Goal: Find contact information: Find contact information

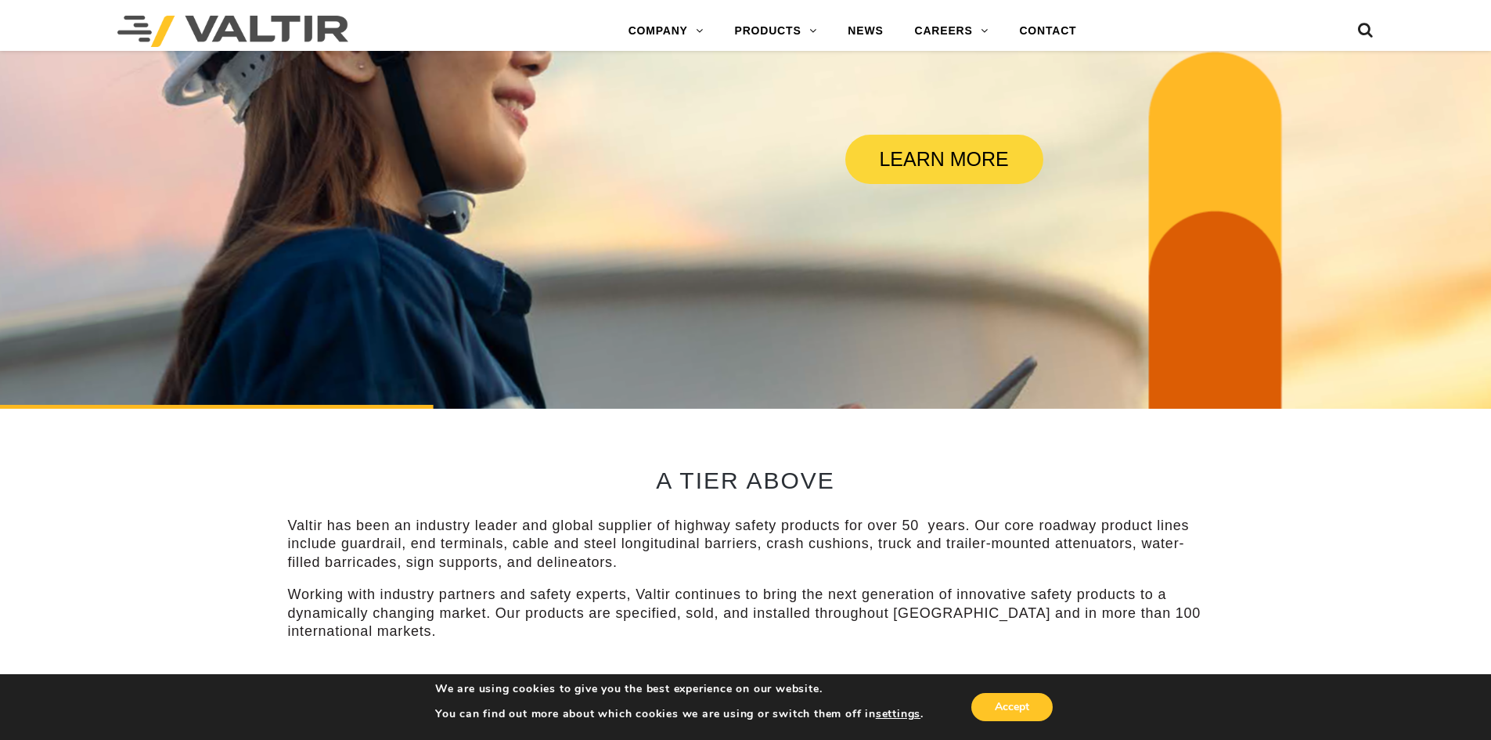
scroll to position [704, 0]
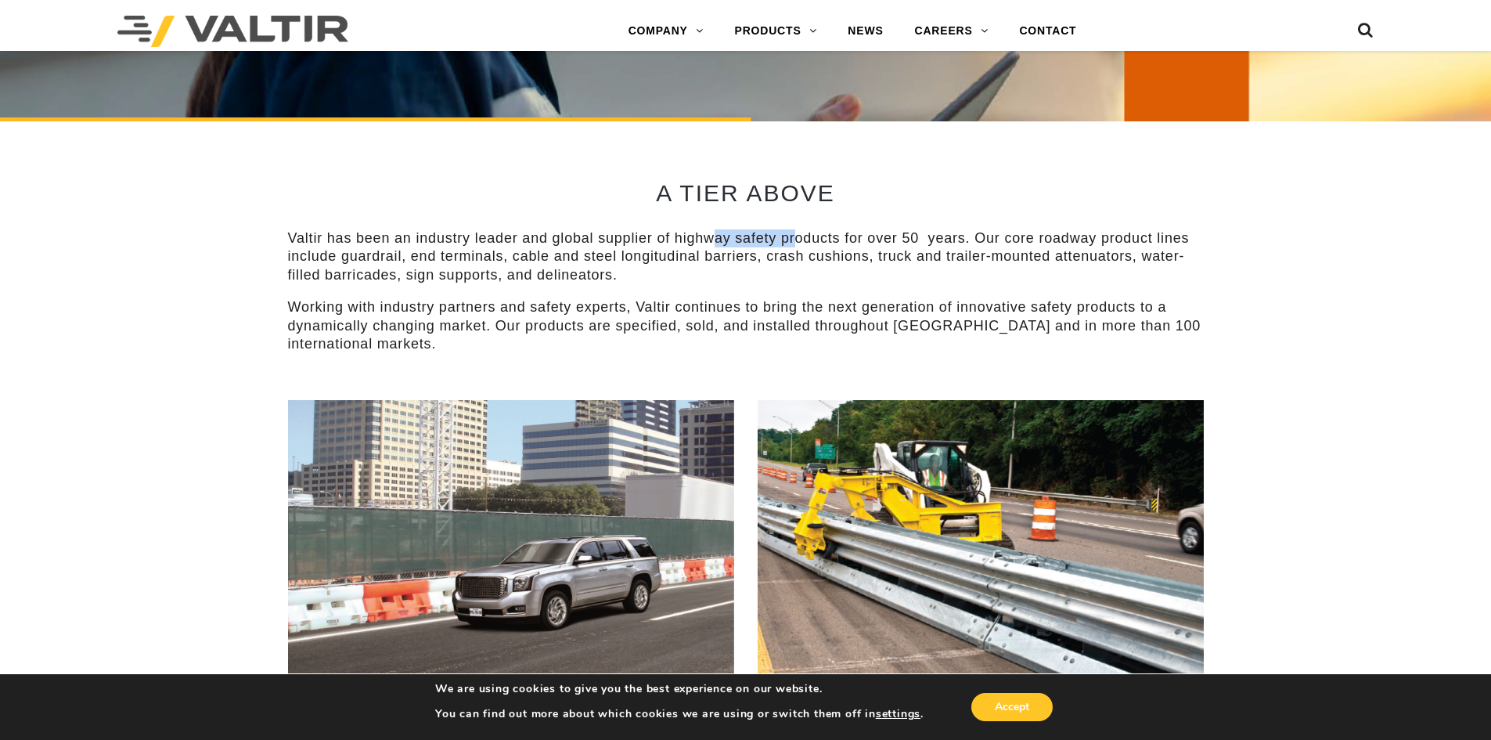
drag, startPoint x: 714, startPoint y: 240, endPoint x: 819, endPoint y: 246, distance: 105.0
click at [802, 241] on p "Valtir has been an industry leader and global supplier of highway safety produc…" at bounding box center [746, 256] width 916 height 55
drag, startPoint x: 859, startPoint y: 250, endPoint x: 799, endPoint y: 373, distance: 136.5
click at [858, 252] on p "Valtir has been an industry leader and global supplier of highway safety produc…" at bounding box center [746, 256] width 916 height 55
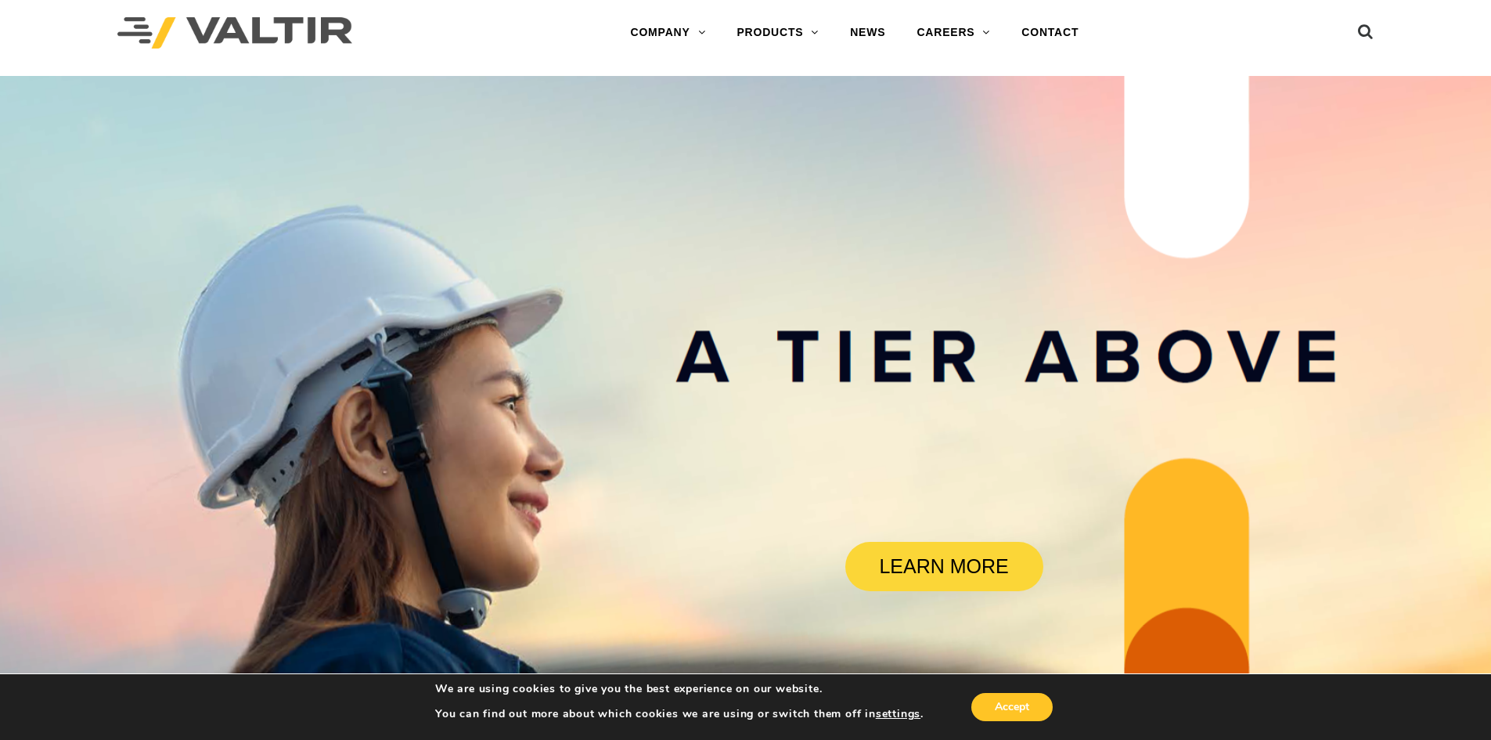
scroll to position [0, 0]
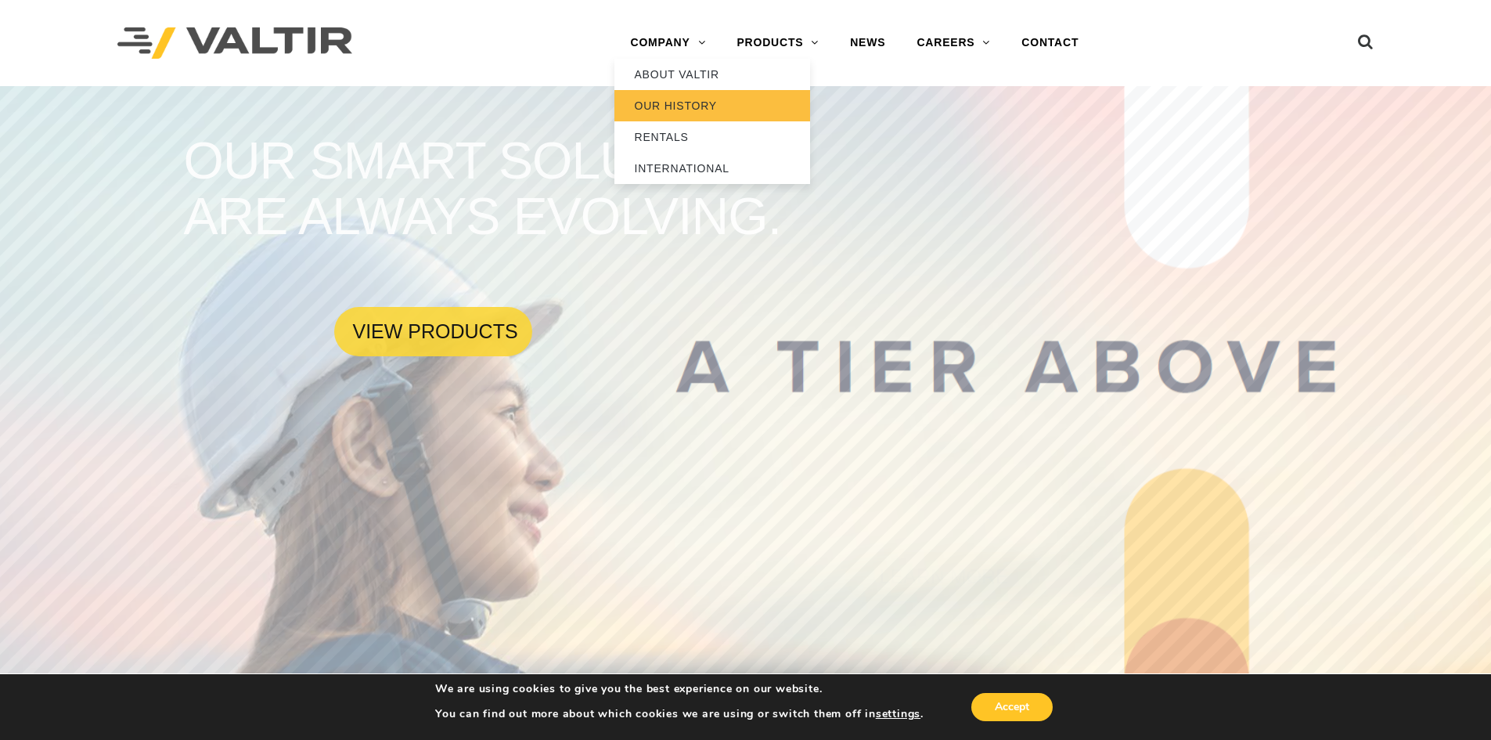
click at [665, 100] on link "OUR HISTORY" at bounding box center [712, 105] width 196 height 31
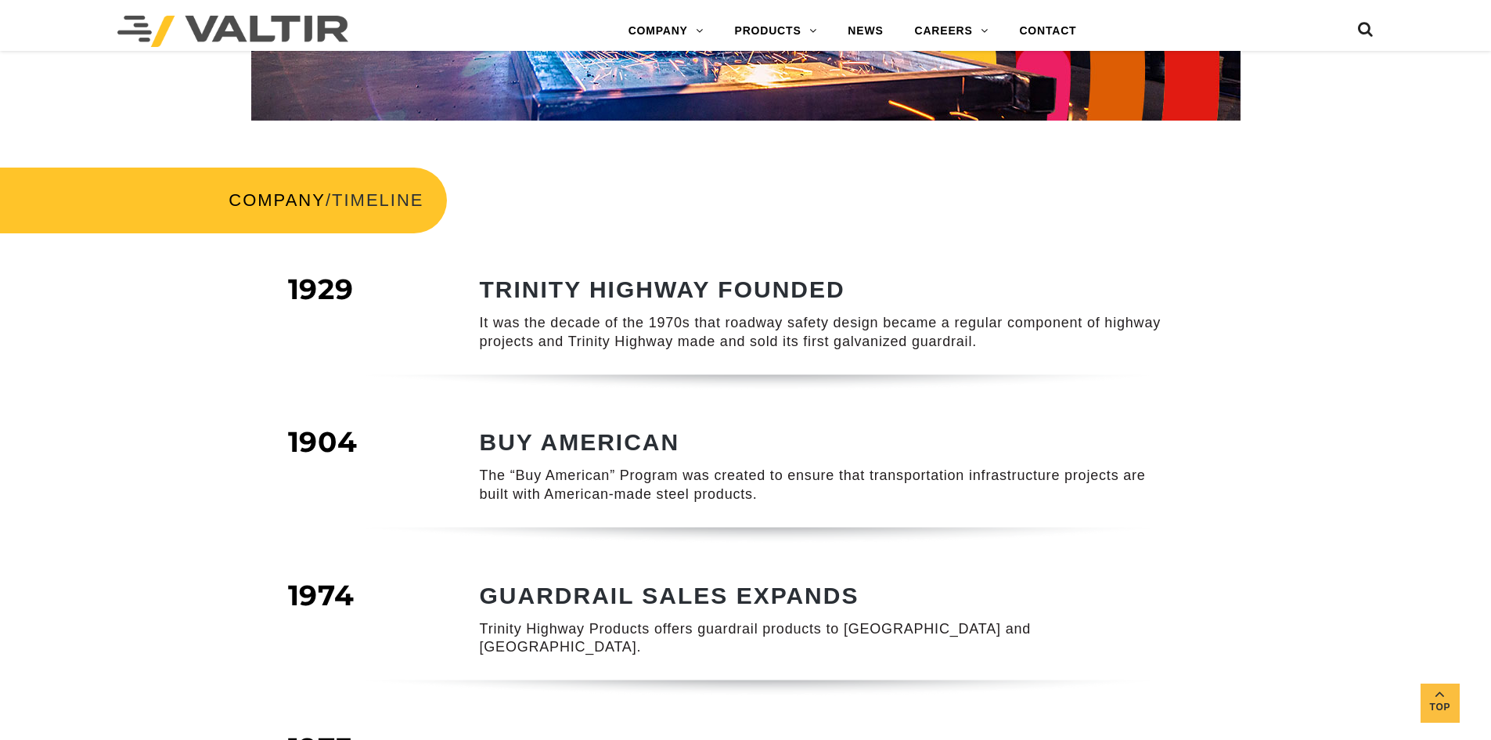
scroll to position [470, 0]
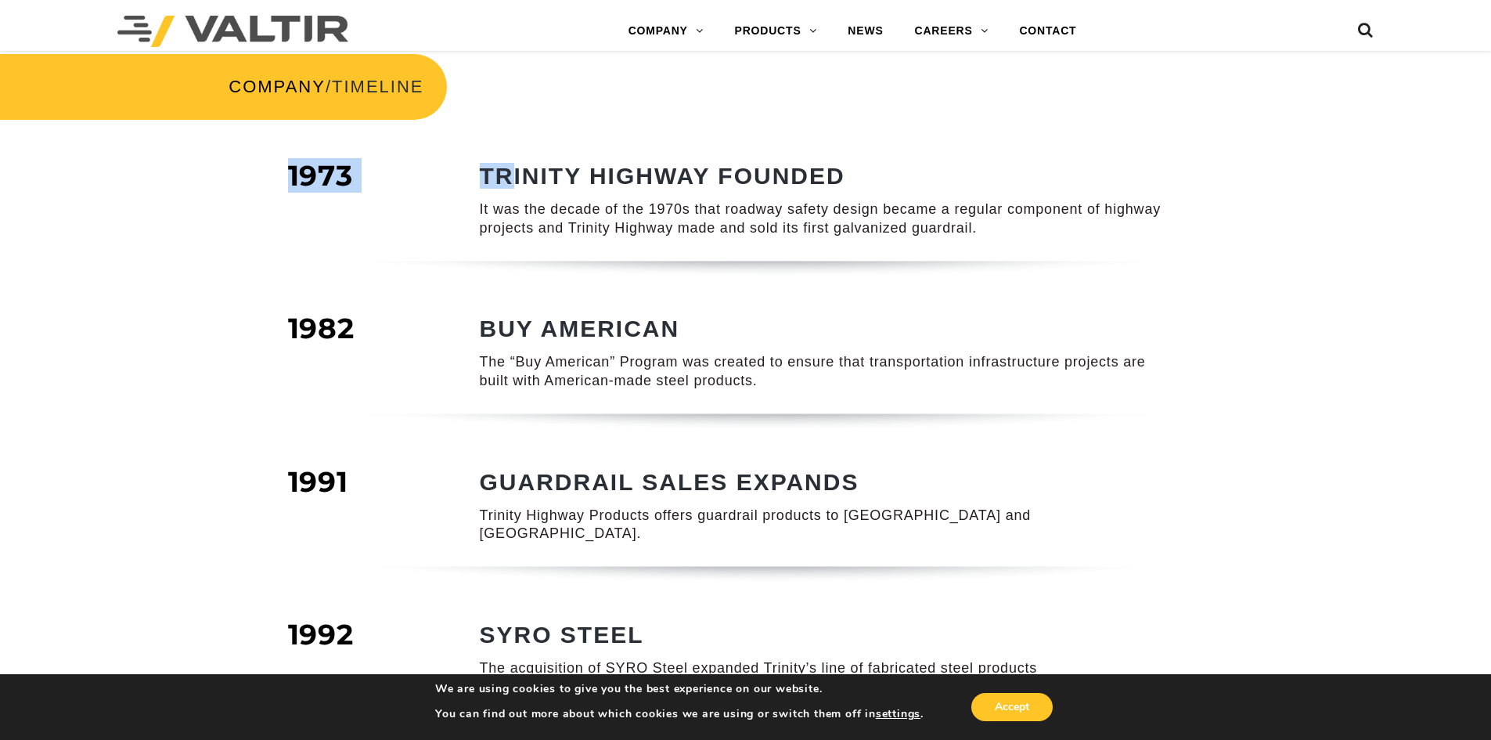
drag, startPoint x: 510, startPoint y: 171, endPoint x: 765, endPoint y: 161, distance: 255.3
drag, startPoint x: 663, startPoint y: 220, endPoint x: 857, endPoint y: 218, distance: 194.1
click at [664, 219] on p "It was the decade of the 1970s that roadway safety design became a regular comp…" at bounding box center [826, 218] width 693 height 37
drag, startPoint x: 586, startPoint y: 233, endPoint x: 674, endPoint y: 225, distance: 88.1
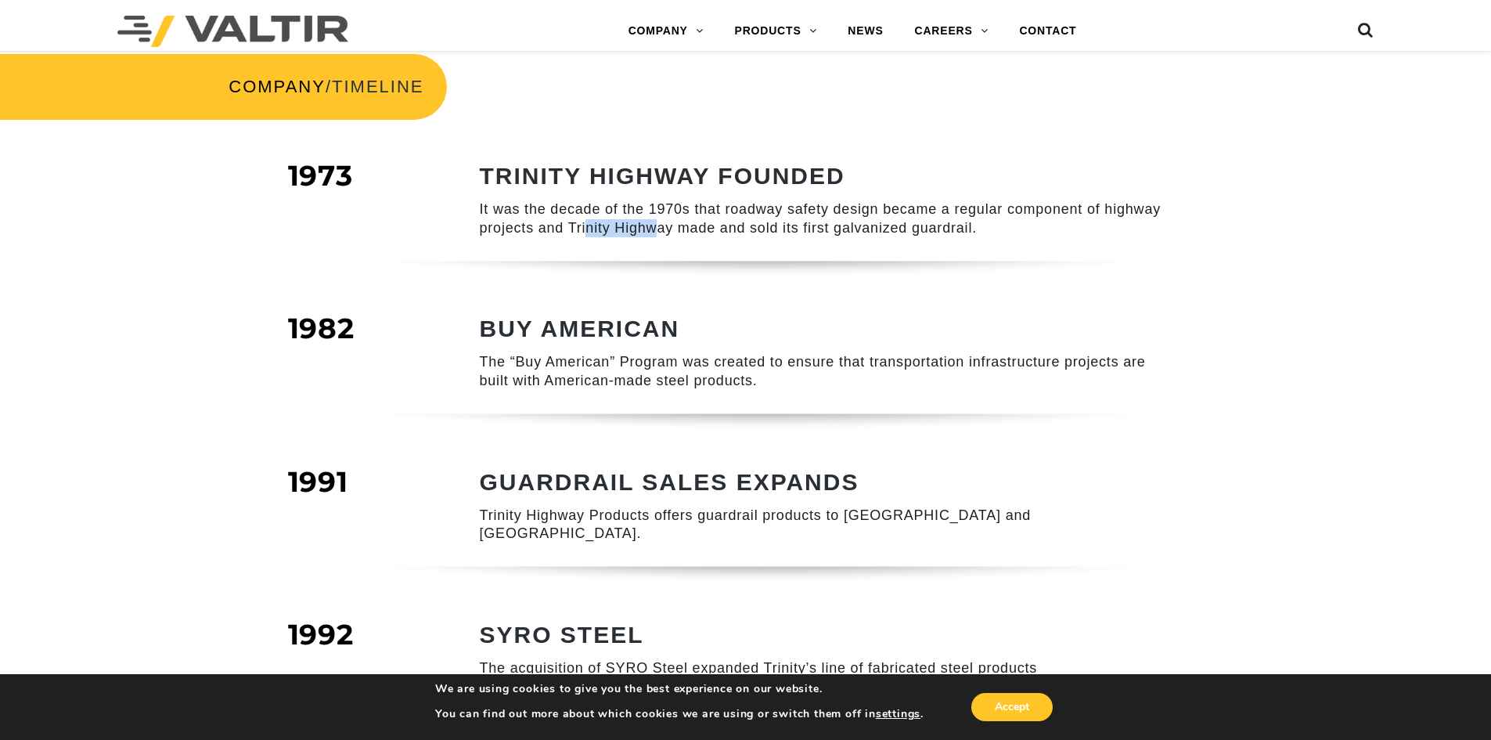
click at [668, 226] on p "It was the decade of the 1970s that roadway safety design became a regular comp…" at bounding box center [826, 218] width 693 height 37
click at [727, 222] on p "It was the decade of the 1970s that roadway safety design became a regular comp…" at bounding box center [826, 218] width 693 height 37
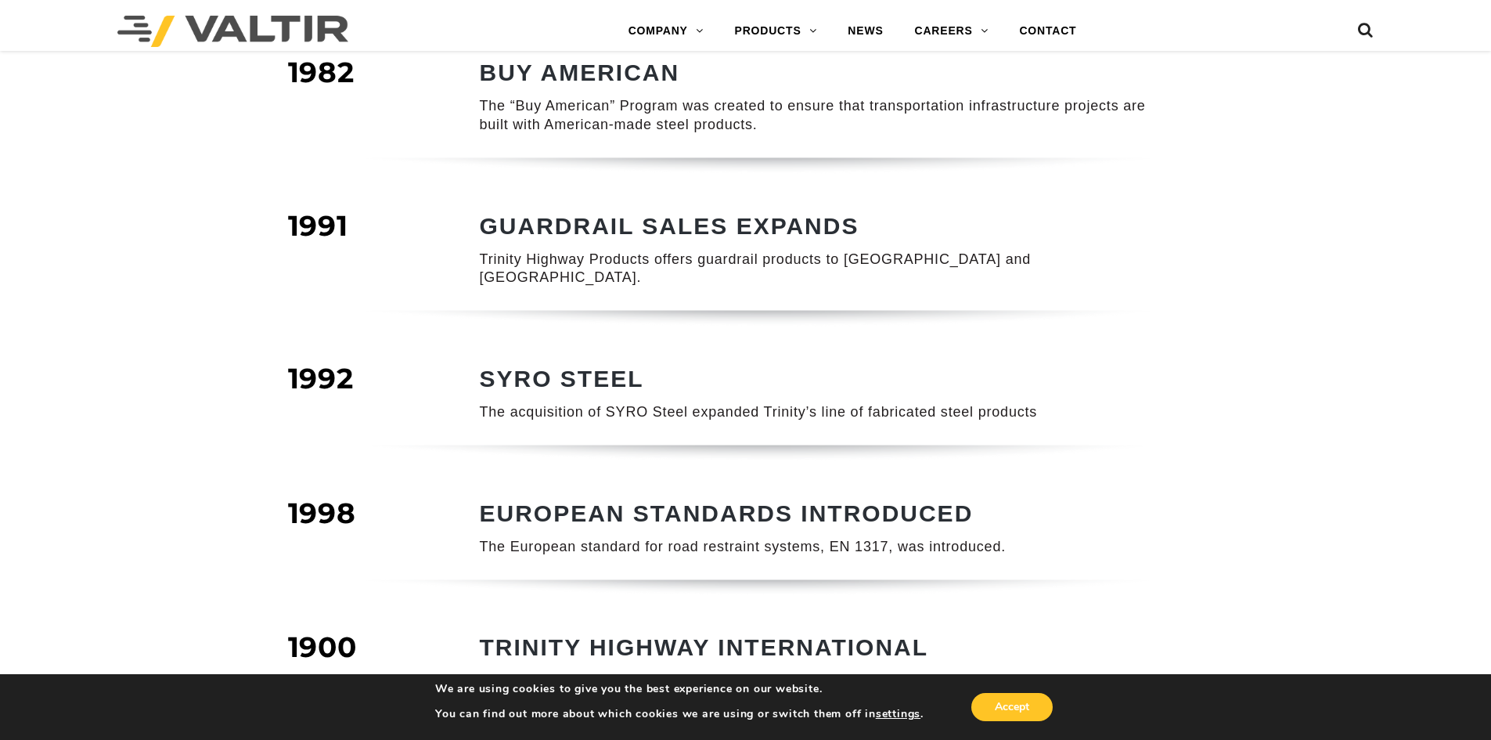
scroll to position [783, 0]
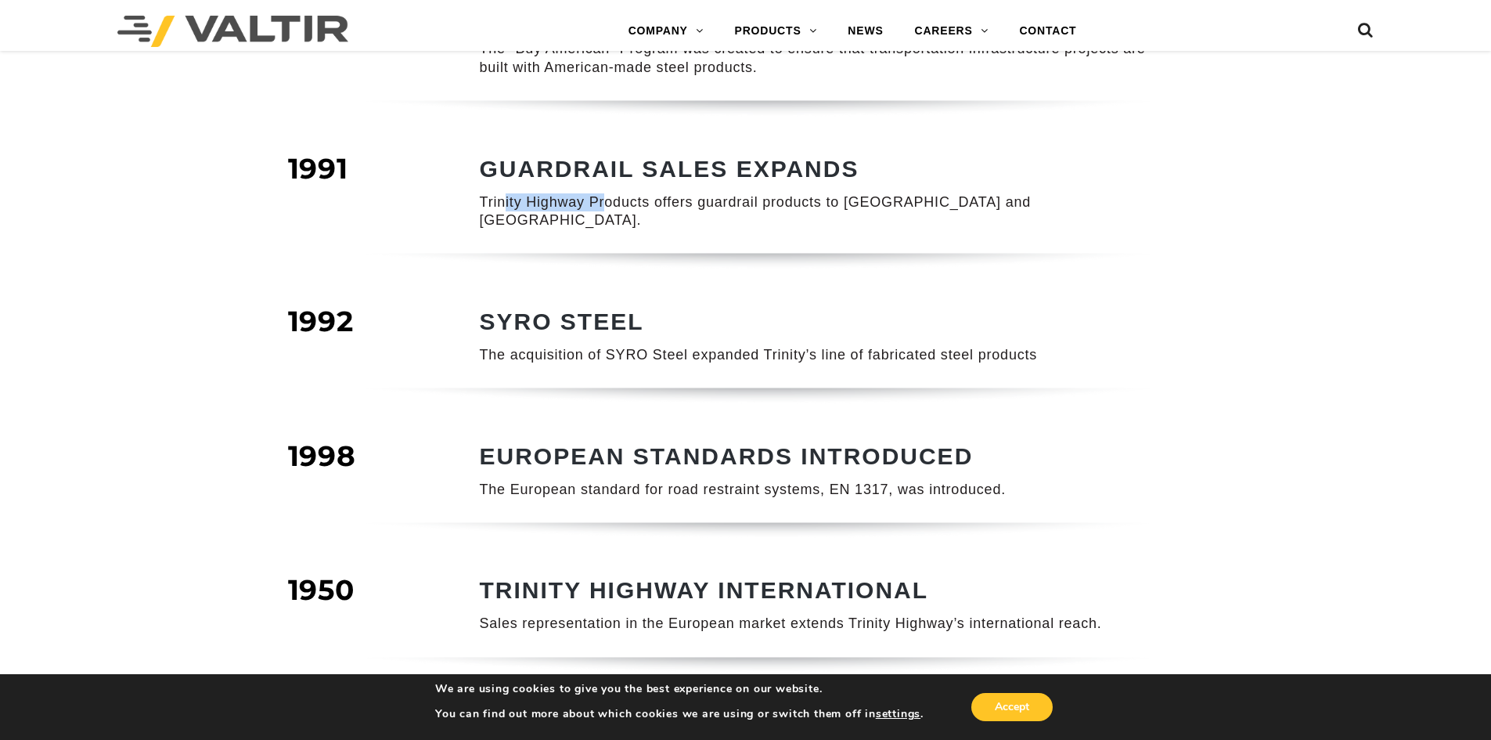
drag, startPoint x: 504, startPoint y: 201, endPoint x: 607, endPoint y: 204, distance: 102.6
click at [607, 204] on p "Trinity Highway Products offers guardrail products to Mexico and Canada." at bounding box center [826, 211] width 693 height 37
drag, startPoint x: 540, startPoint y: 346, endPoint x: 557, endPoint y: 422, distance: 77.7
click at [540, 348] on div "SYRO STEEL The acquisition of SYRO Steel expanded Trinity’s line of fabricated …" at bounding box center [808, 347] width 751 height 79
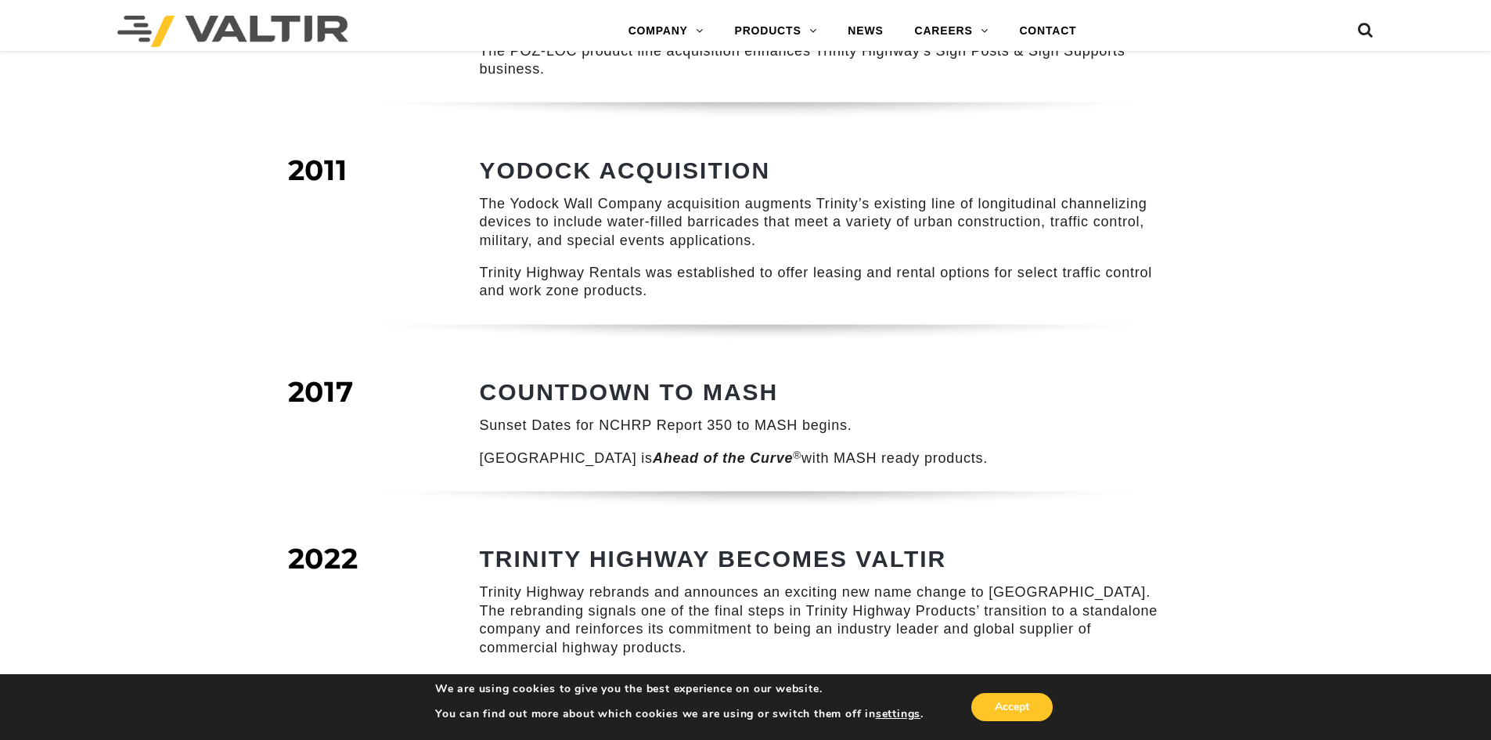
scroll to position [2113, 0]
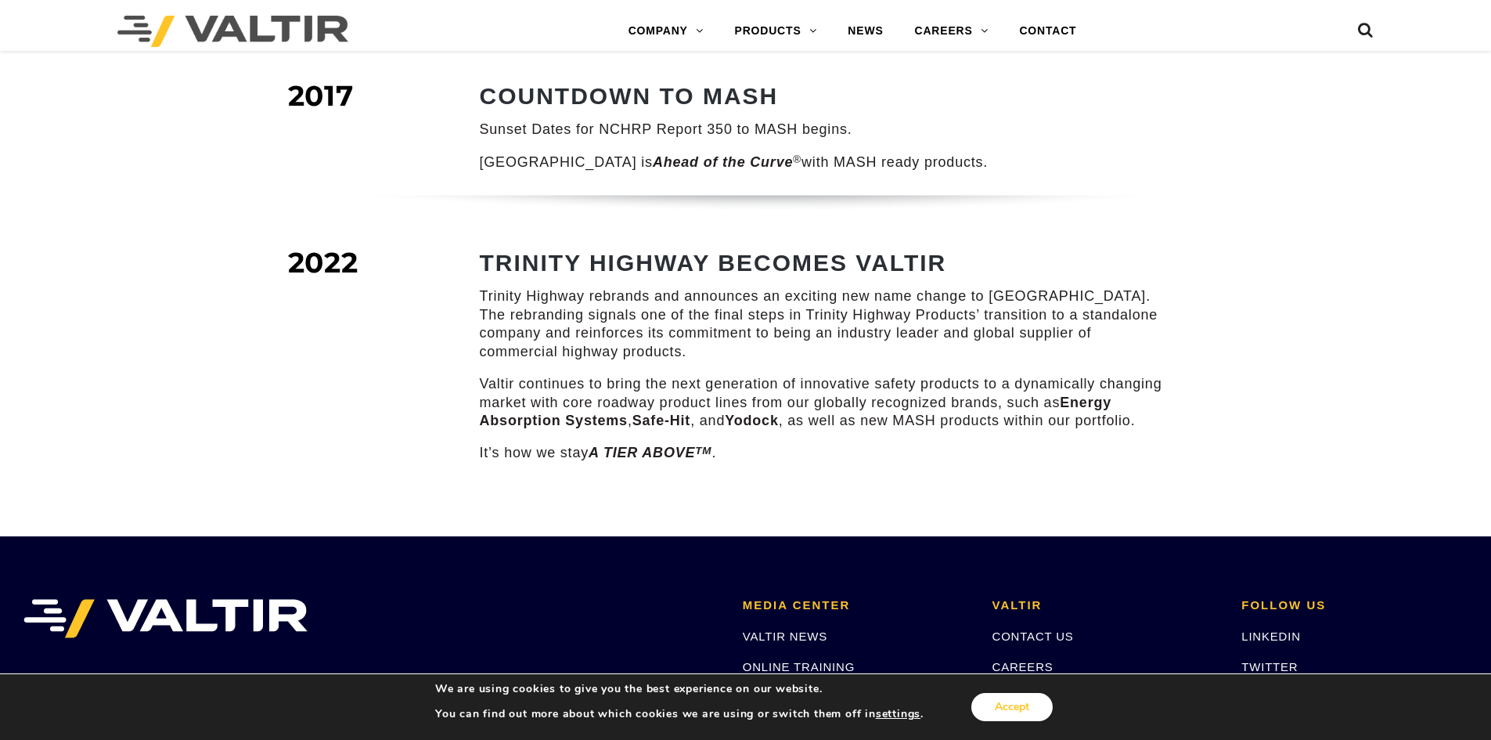
drag, startPoint x: 1005, startPoint y: 710, endPoint x: 1054, endPoint y: 708, distance: 48.6
click at [1007, 710] on button "Accept" at bounding box center [1011, 707] width 81 height 28
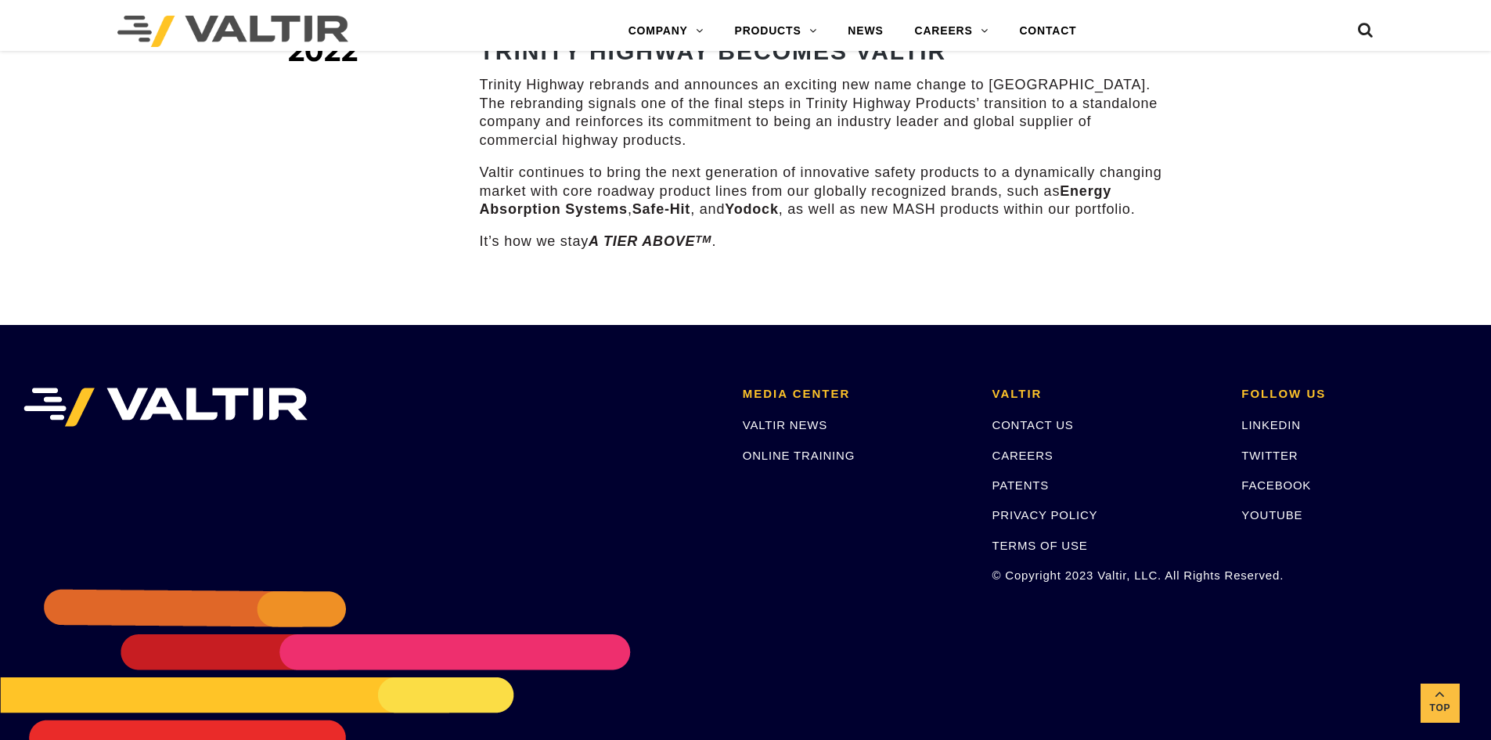
scroll to position [2361, 0]
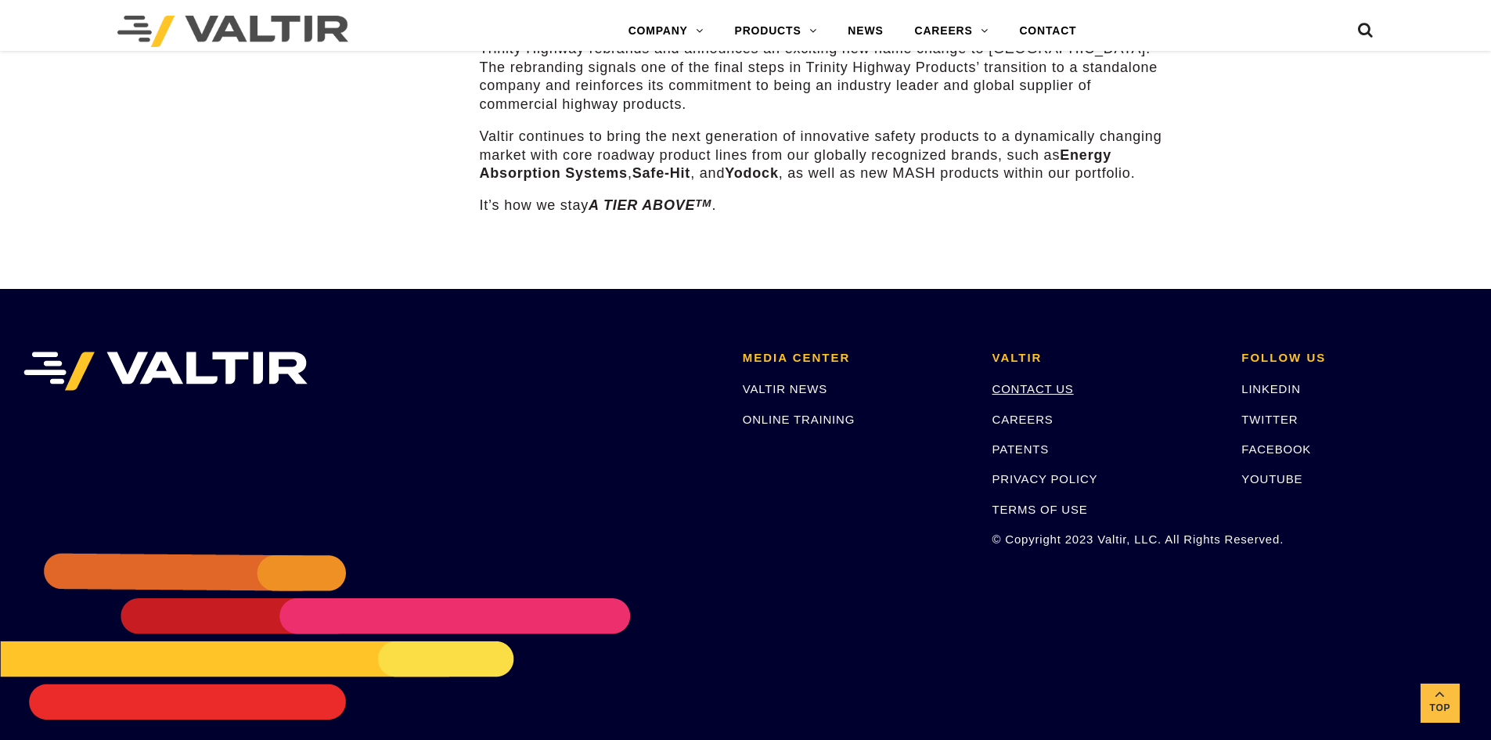
click at [1036, 382] on link "CONTACT US" at bounding box center [1032, 388] width 81 height 13
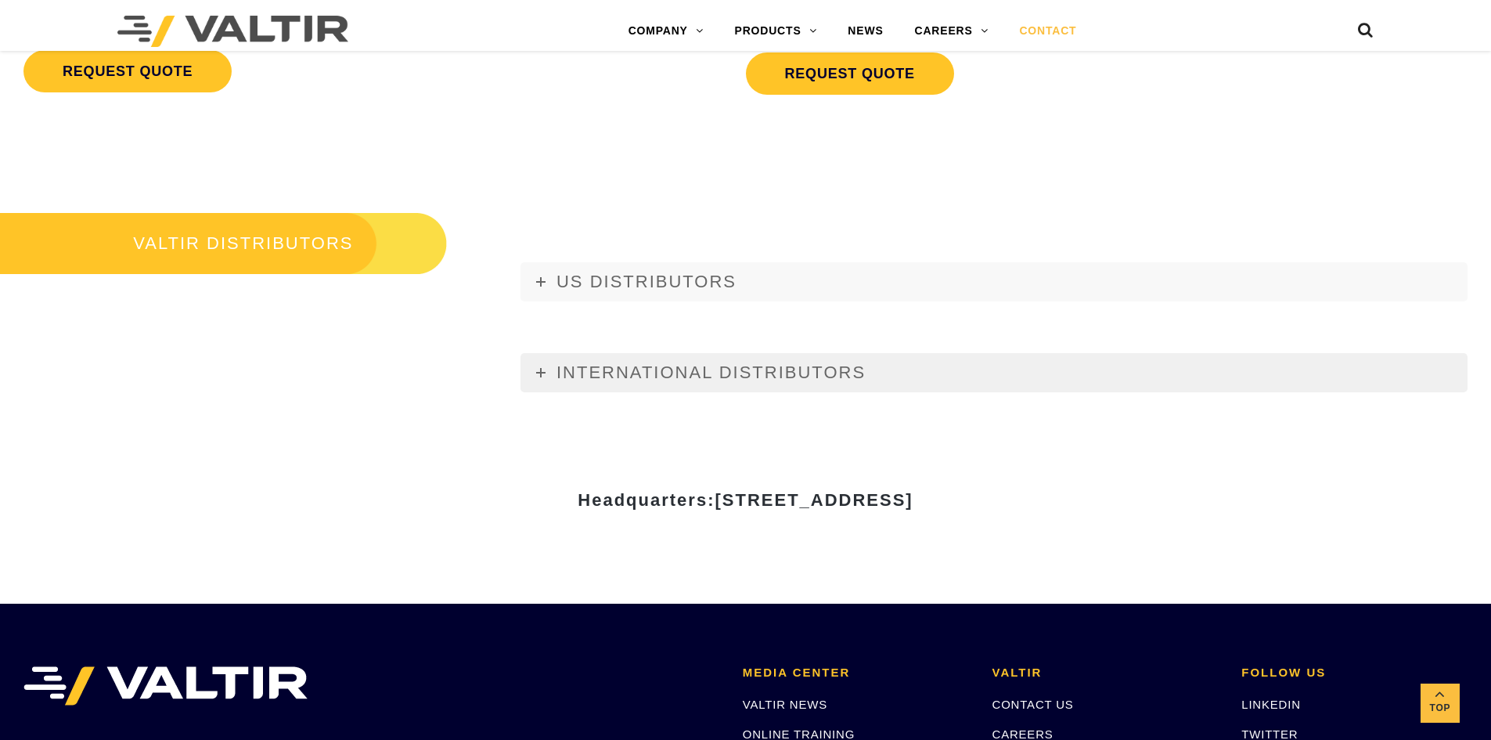
scroll to position [1800, 0]
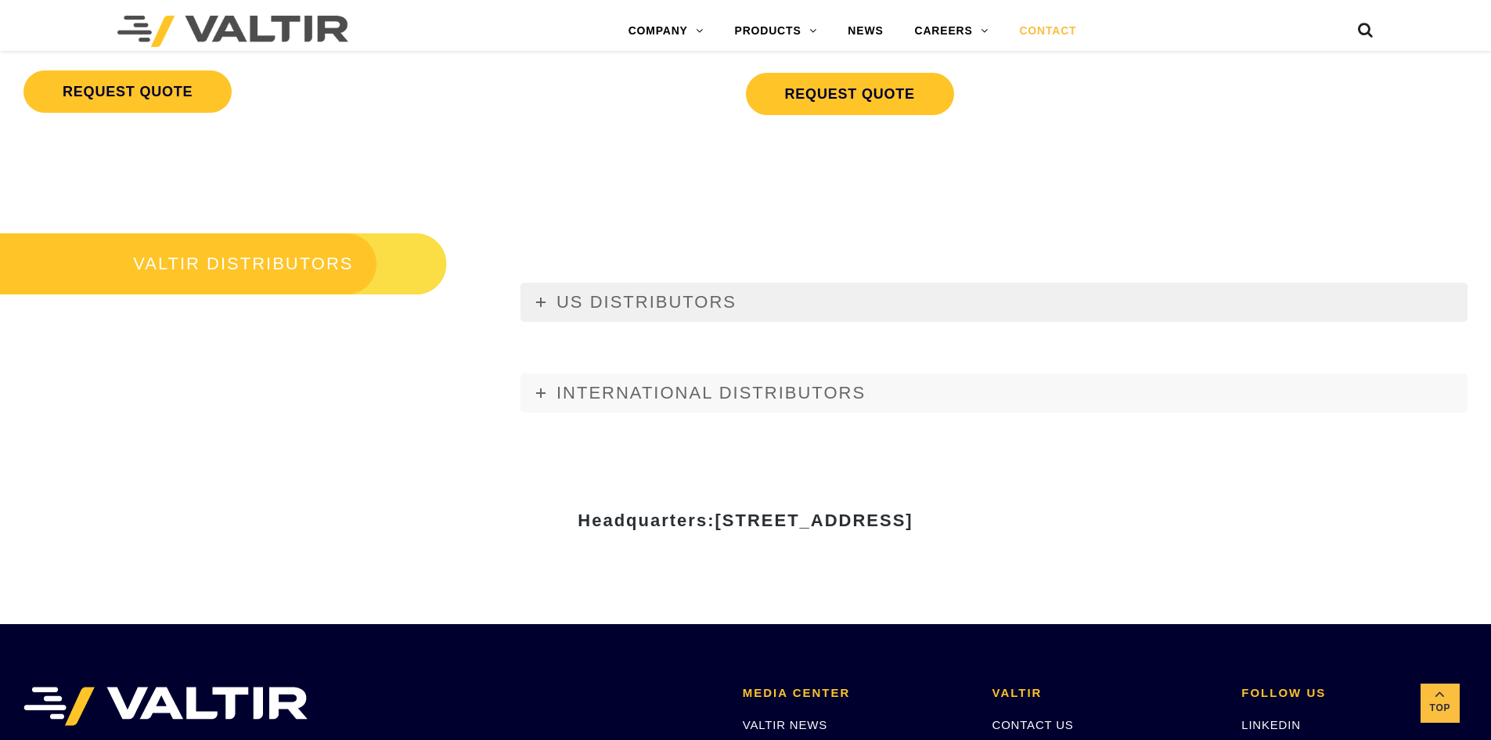
click at [537, 298] on icon at bounding box center [540, 301] width 9 height 9
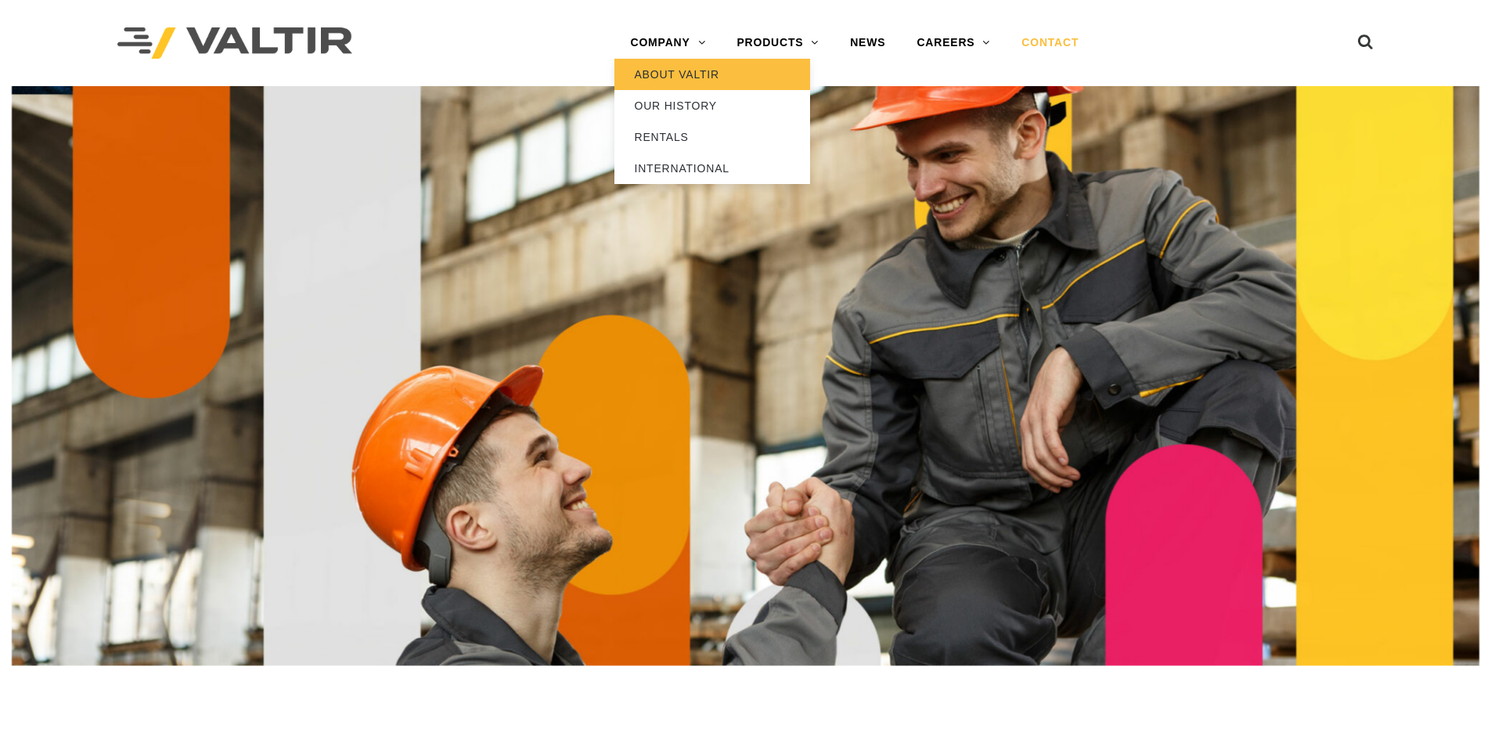
click at [665, 77] on link "ABOUT VALTIR" at bounding box center [712, 74] width 196 height 31
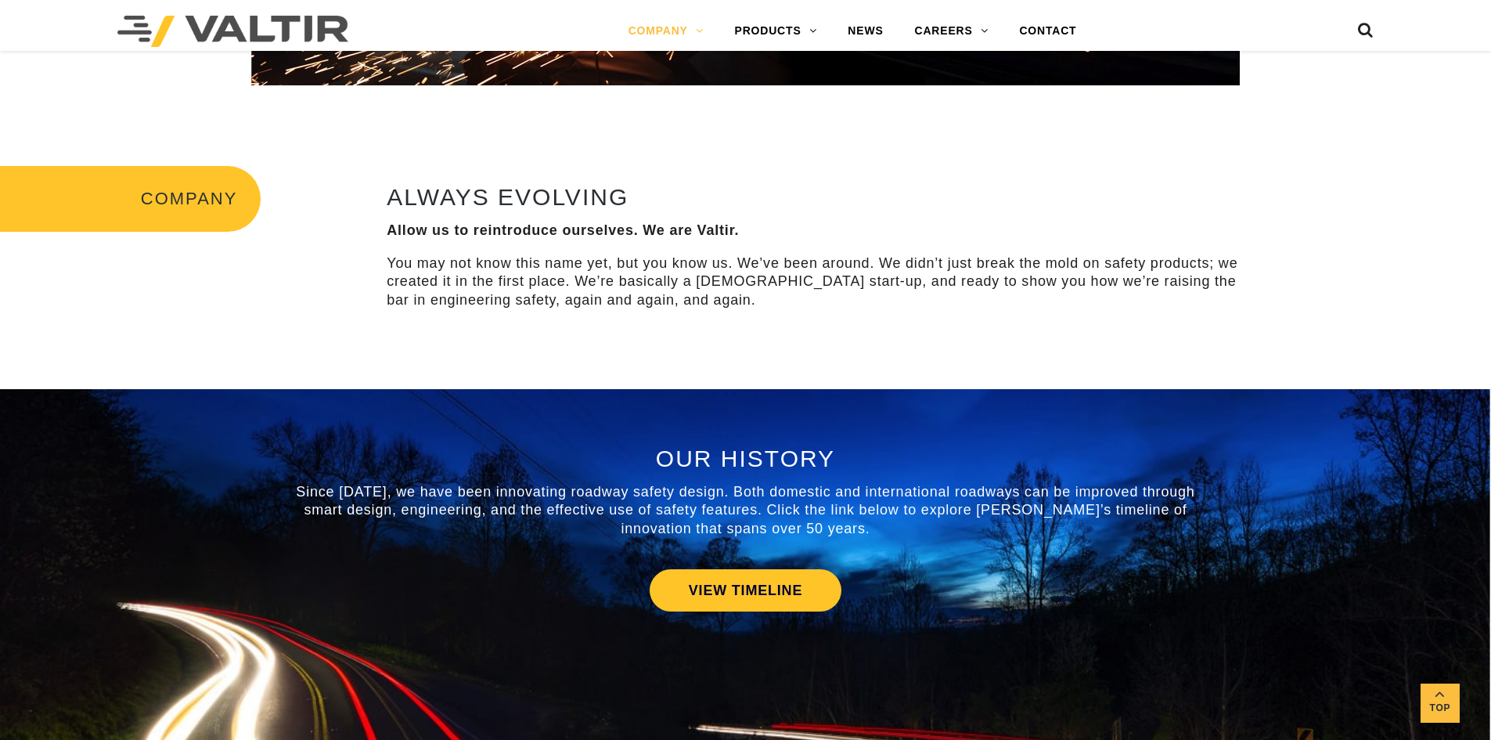
scroll to position [391, 0]
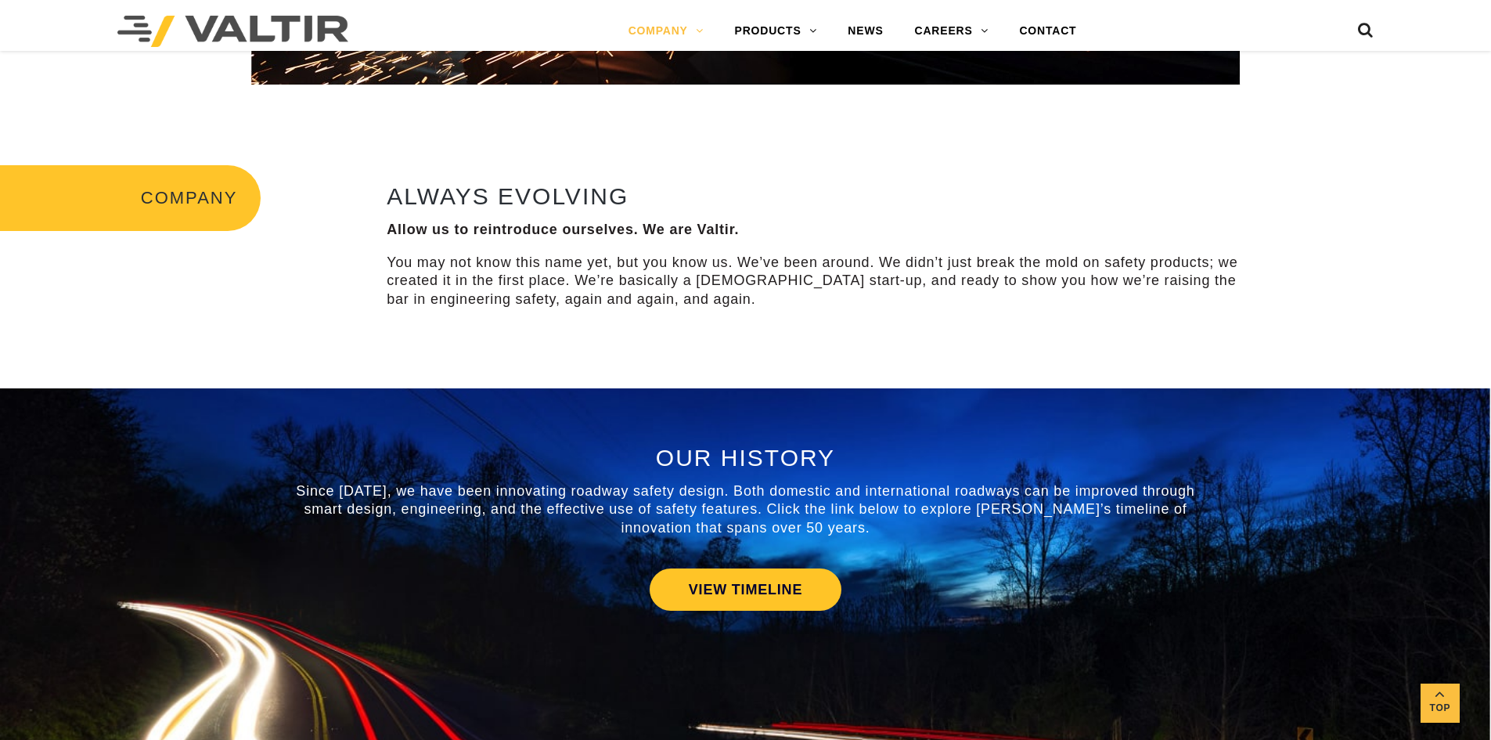
click at [679, 264] on p "You may not know this name yet, but you know us. We’ve been around. We didn’t j…" at bounding box center [820, 281] width 866 height 55
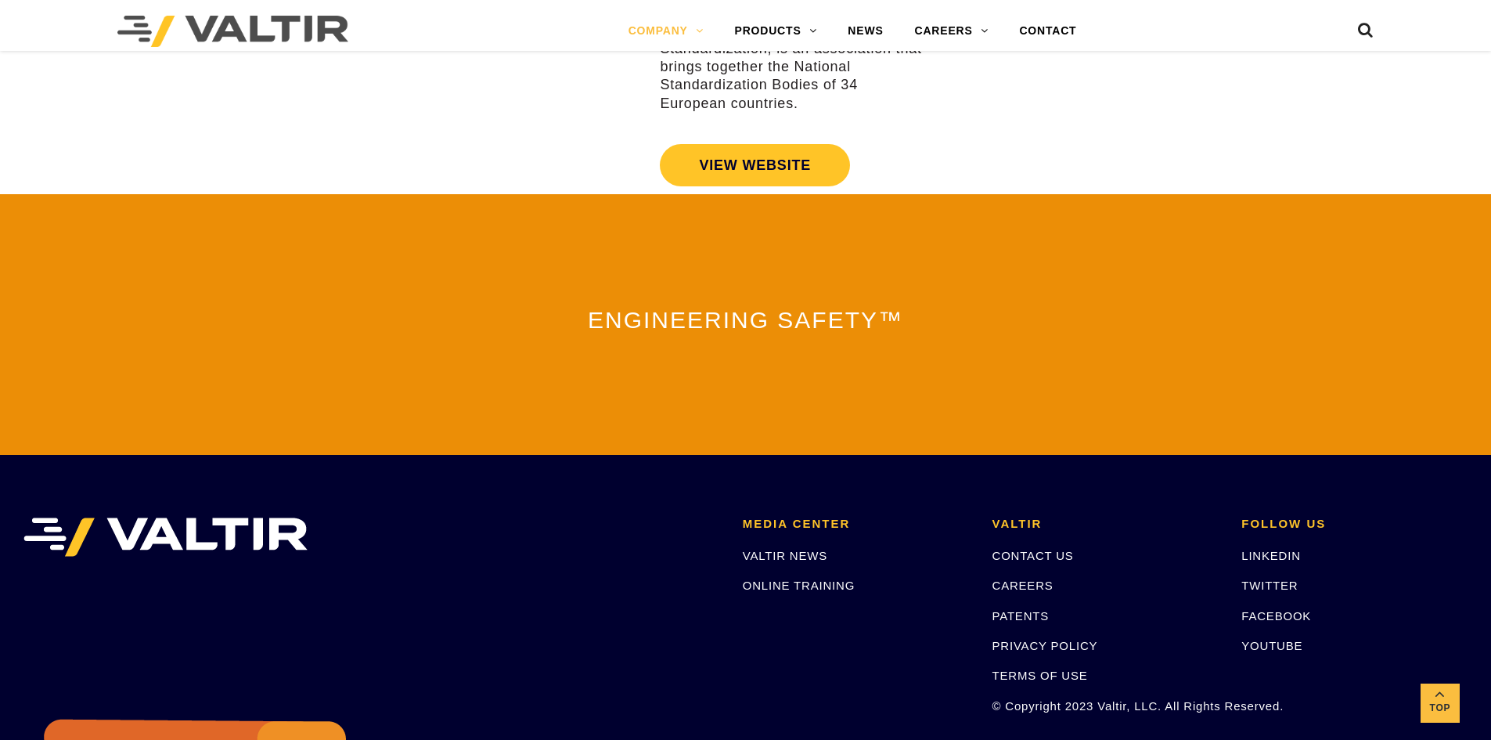
scroll to position [3440, 0]
